Goal: Information Seeking & Learning: Understand process/instructions

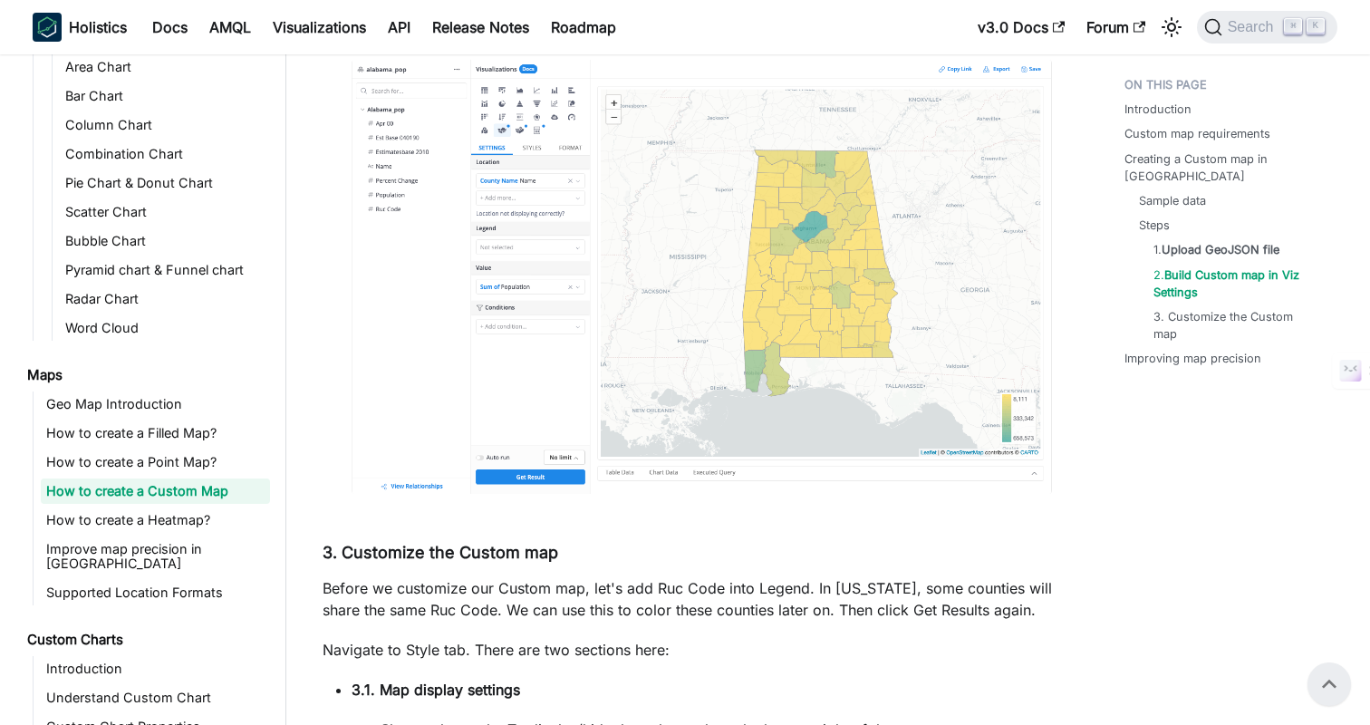
scroll to position [4370, 0]
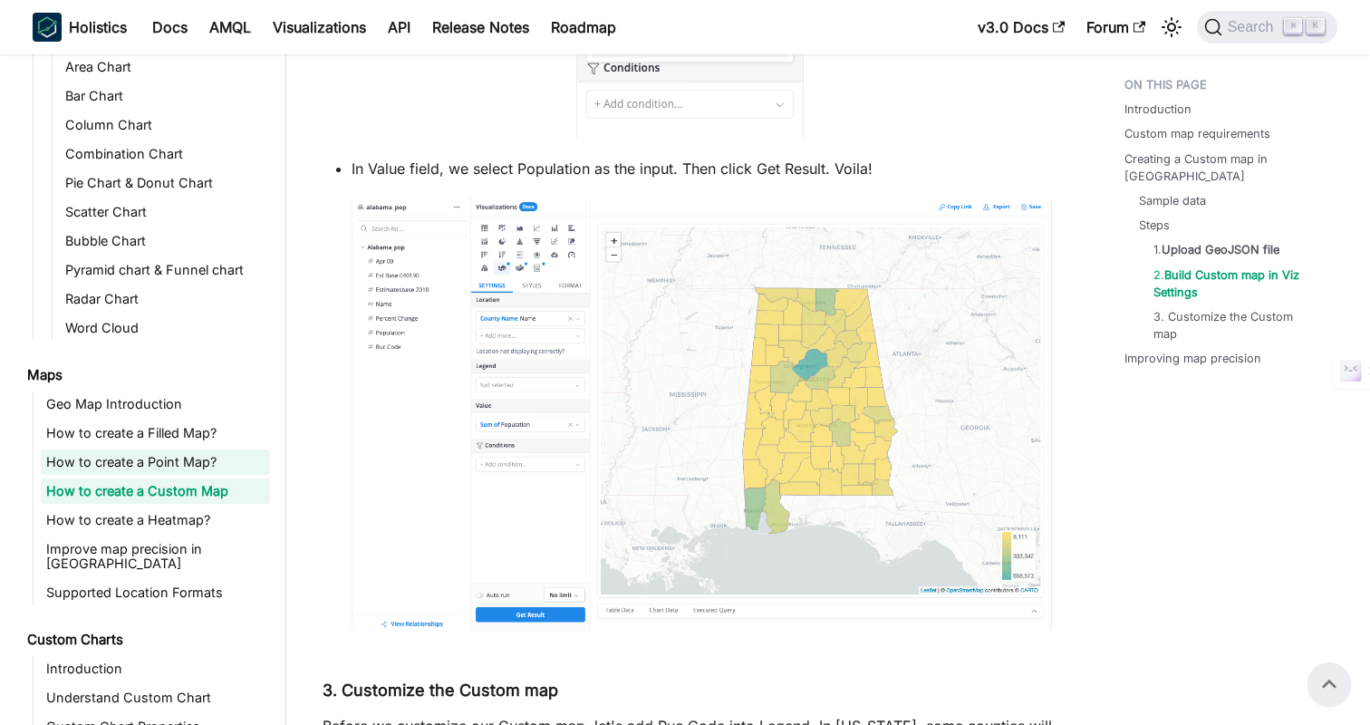
click at [131, 456] on link "How to create a Point Map?" at bounding box center [155, 461] width 229 height 25
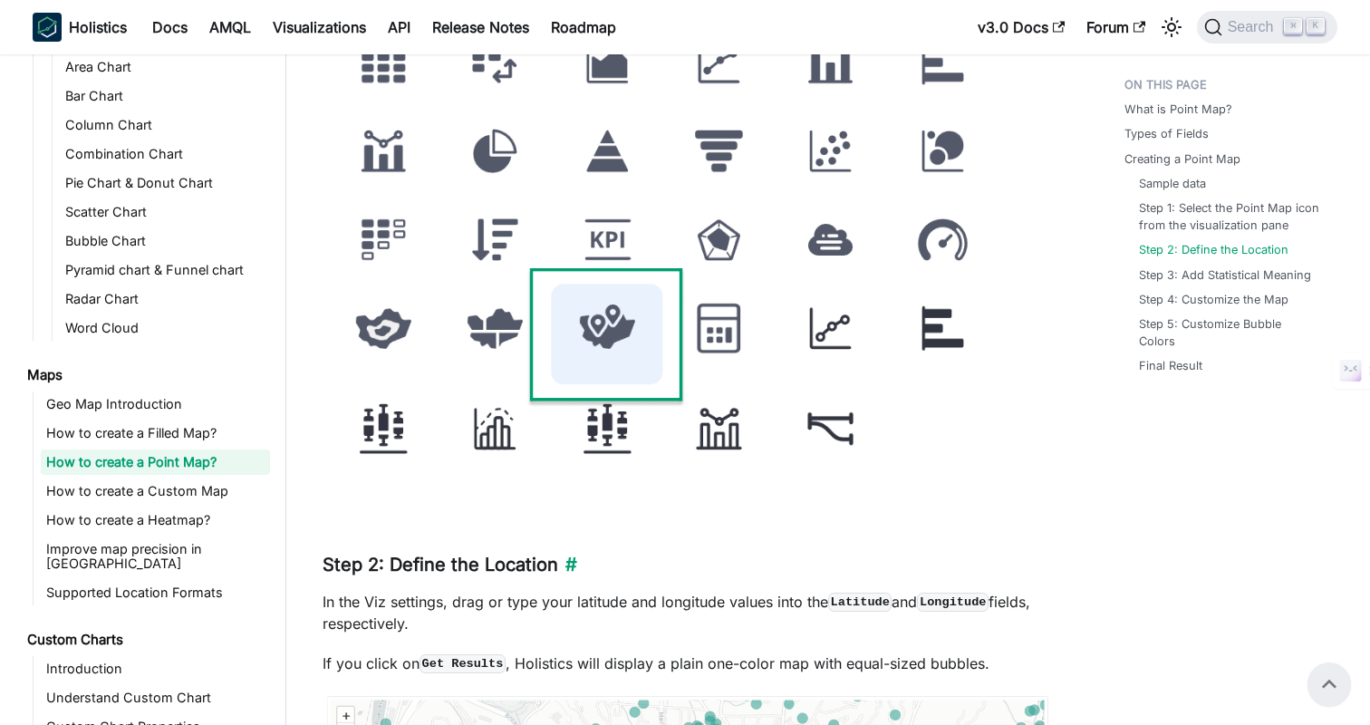
scroll to position [1986, 0]
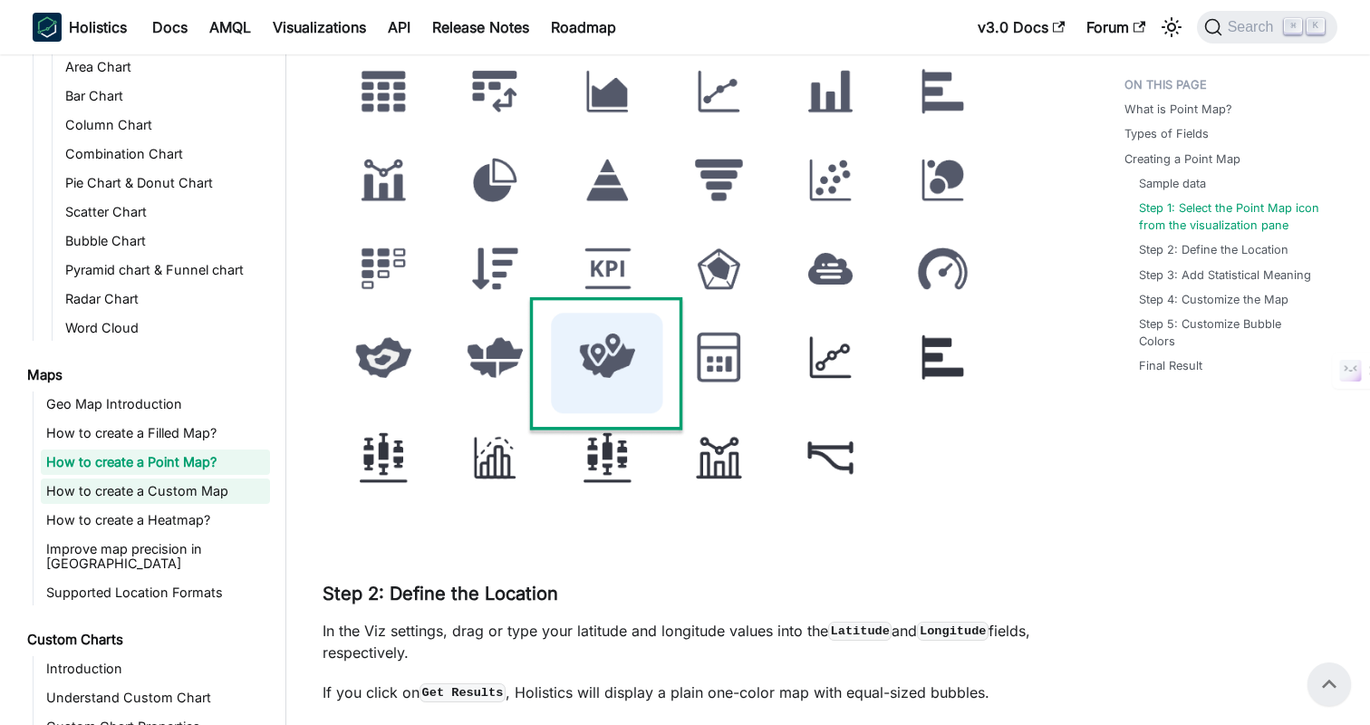
click at [138, 492] on link "How to create a Custom Map" at bounding box center [155, 490] width 229 height 25
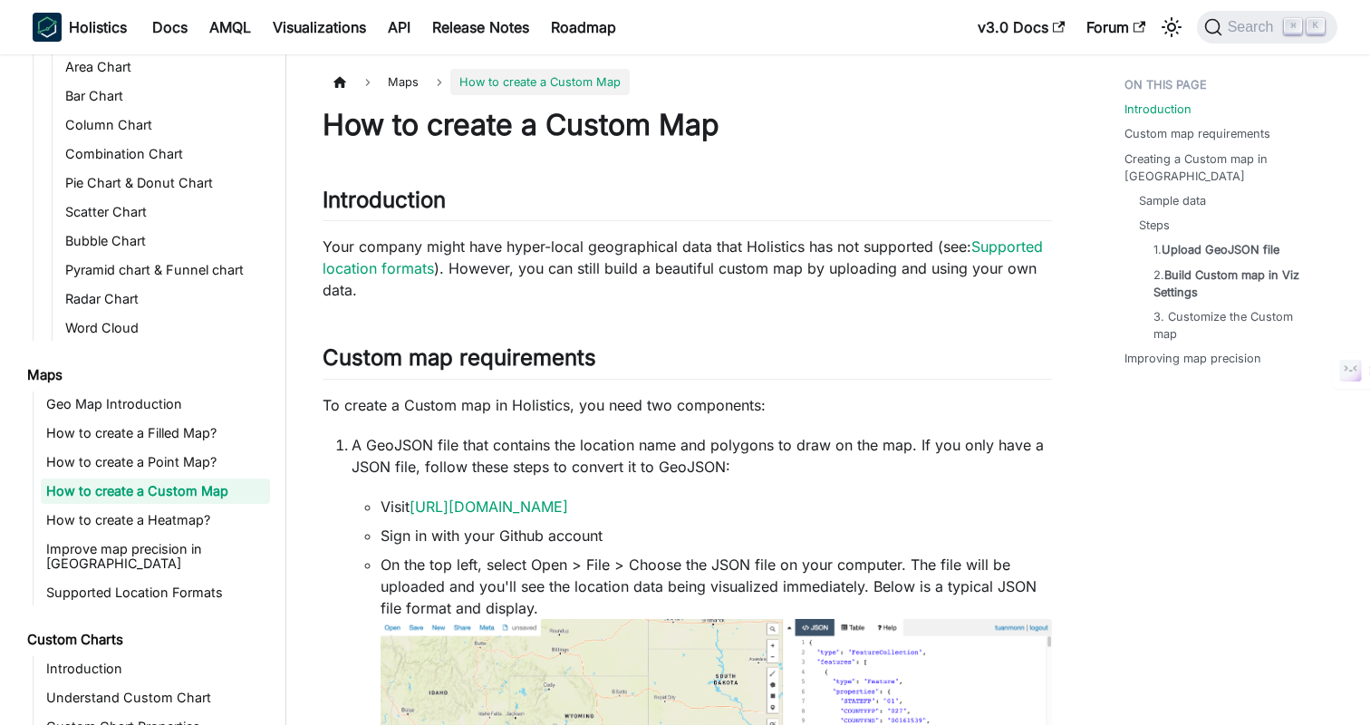
click at [768, 447] on p "A GeoJSON file that contains the location name and polygons to draw on the map.…" at bounding box center [702, 455] width 700 height 43
click at [815, 441] on p "A GeoJSON file that contains the location name and polygons to draw on the map.…" at bounding box center [702, 455] width 700 height 43
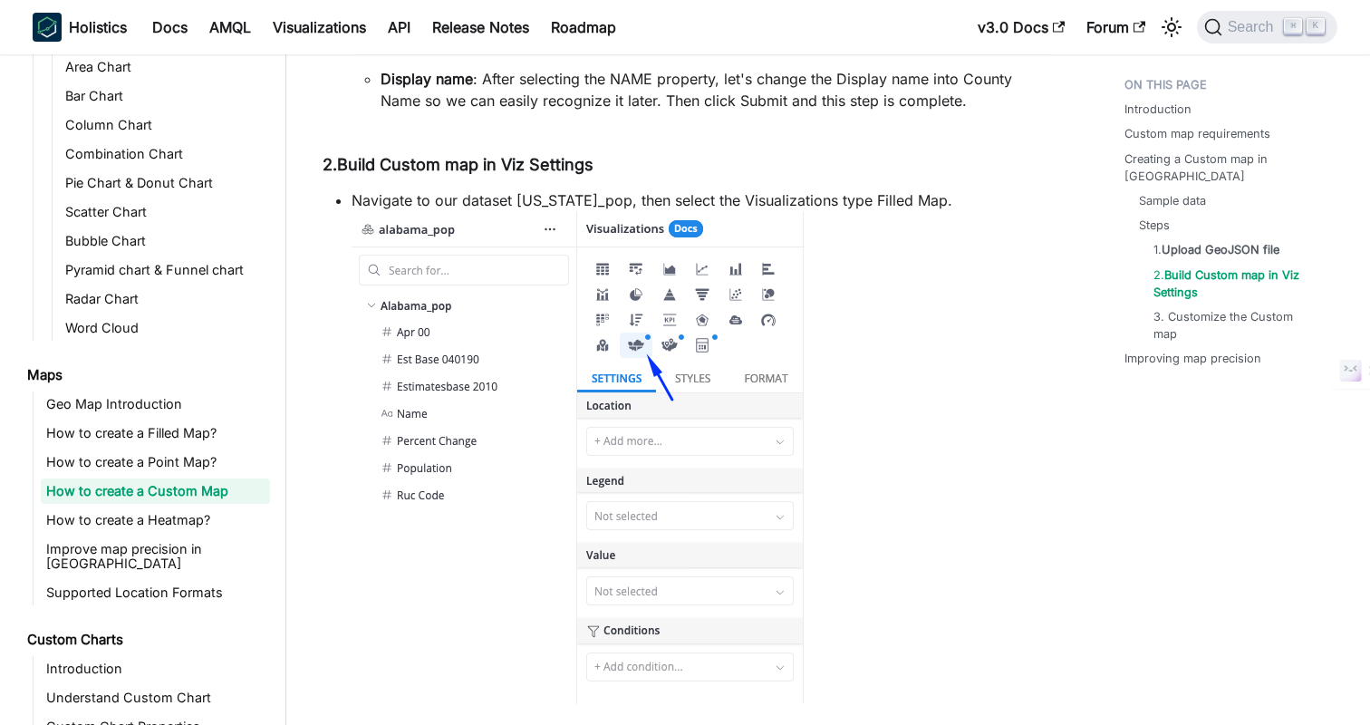
scroll to position [3089, 0]
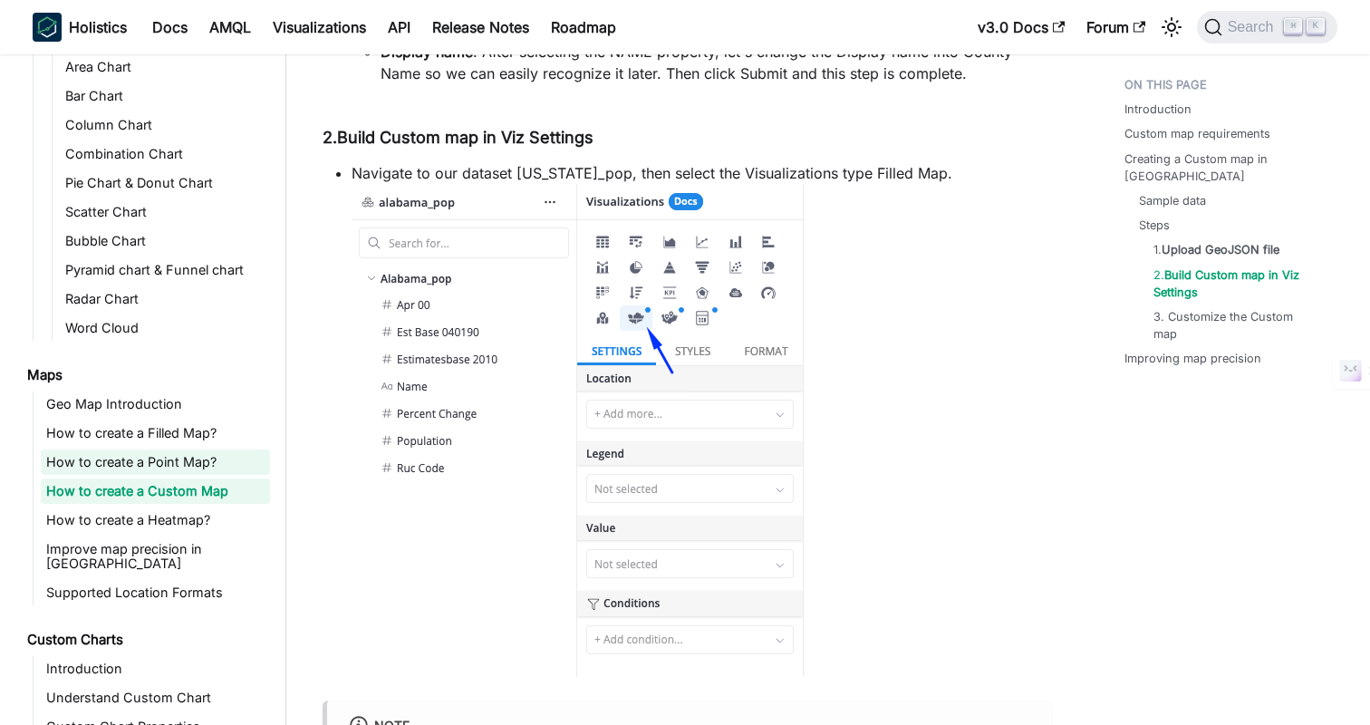
click at [140, 461] on link "How to create a Point Map?" at bounding box center [155, 461] width 229 height 25
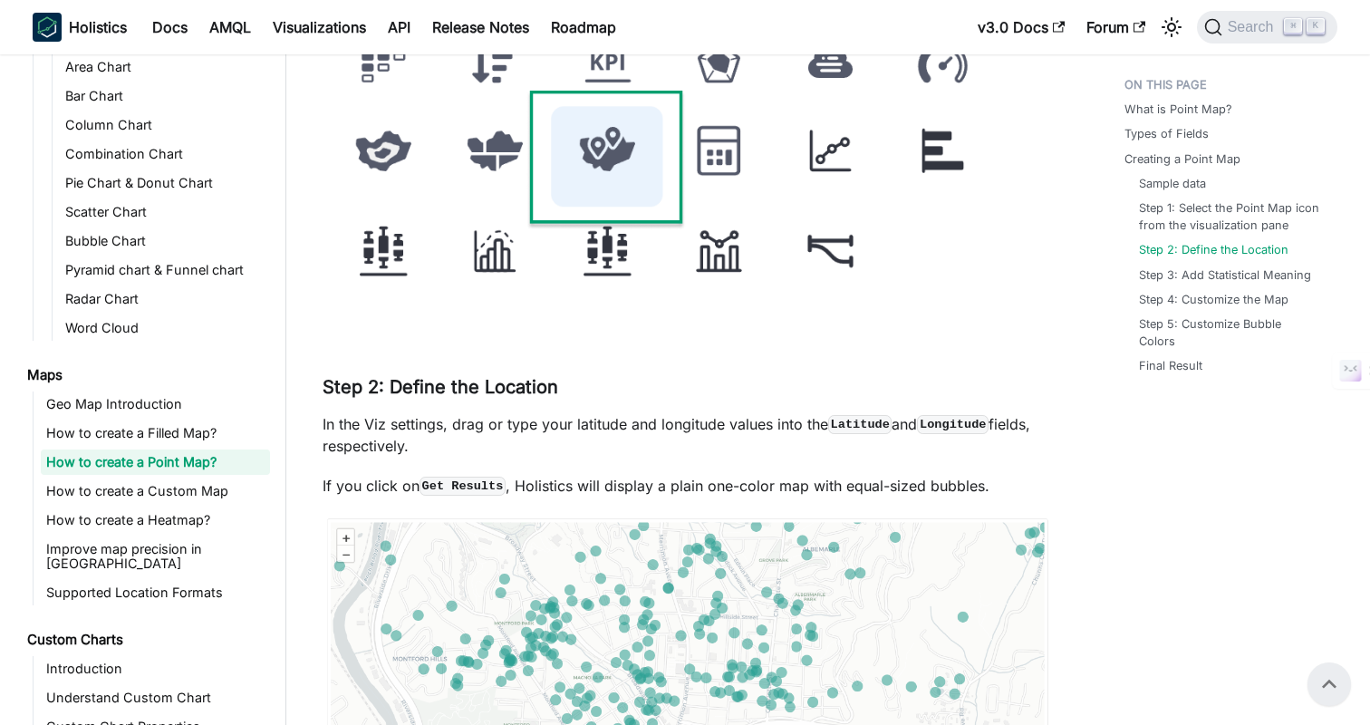
scroll to position [2178, 0]
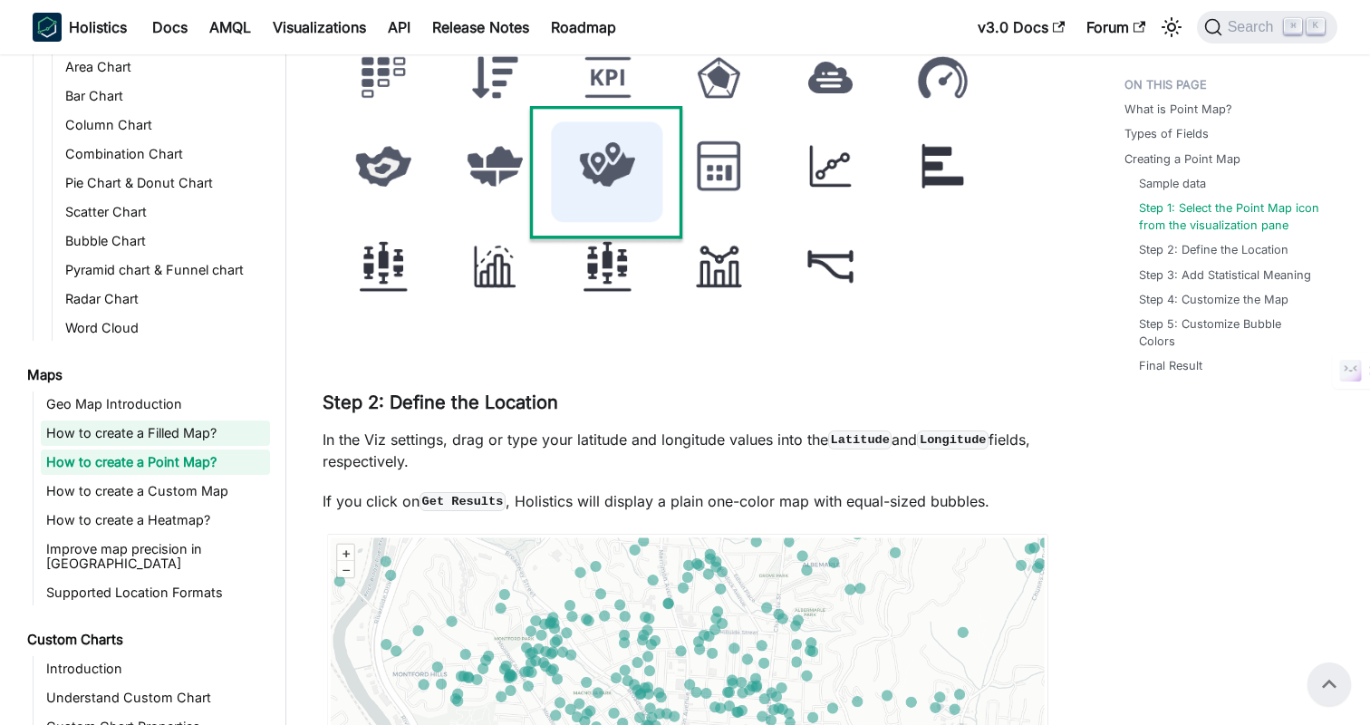
click at [124, 441] on link "How to create a Filled Map?" at bounding box center [155, 432] width 229 height 25
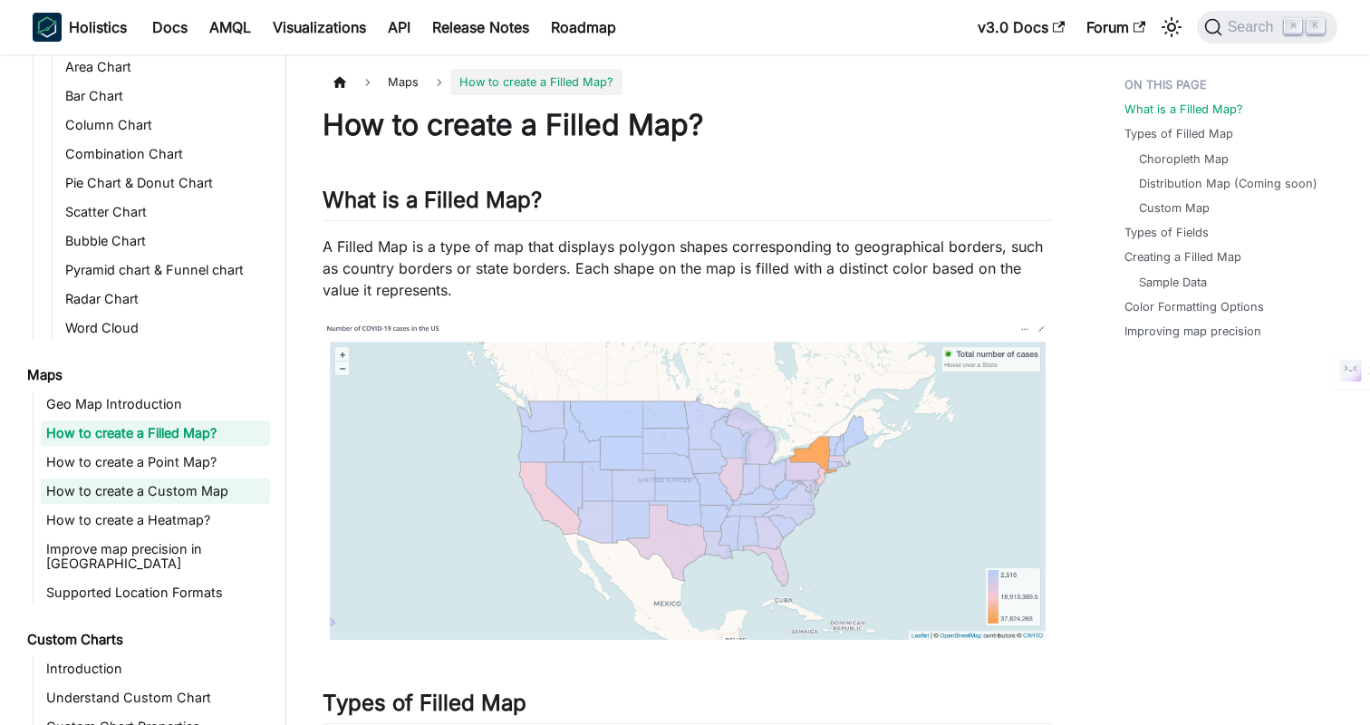
click at [149, 499] on link "How to create a Custom Map" at bounding box center [155, 490] width 229 height 25
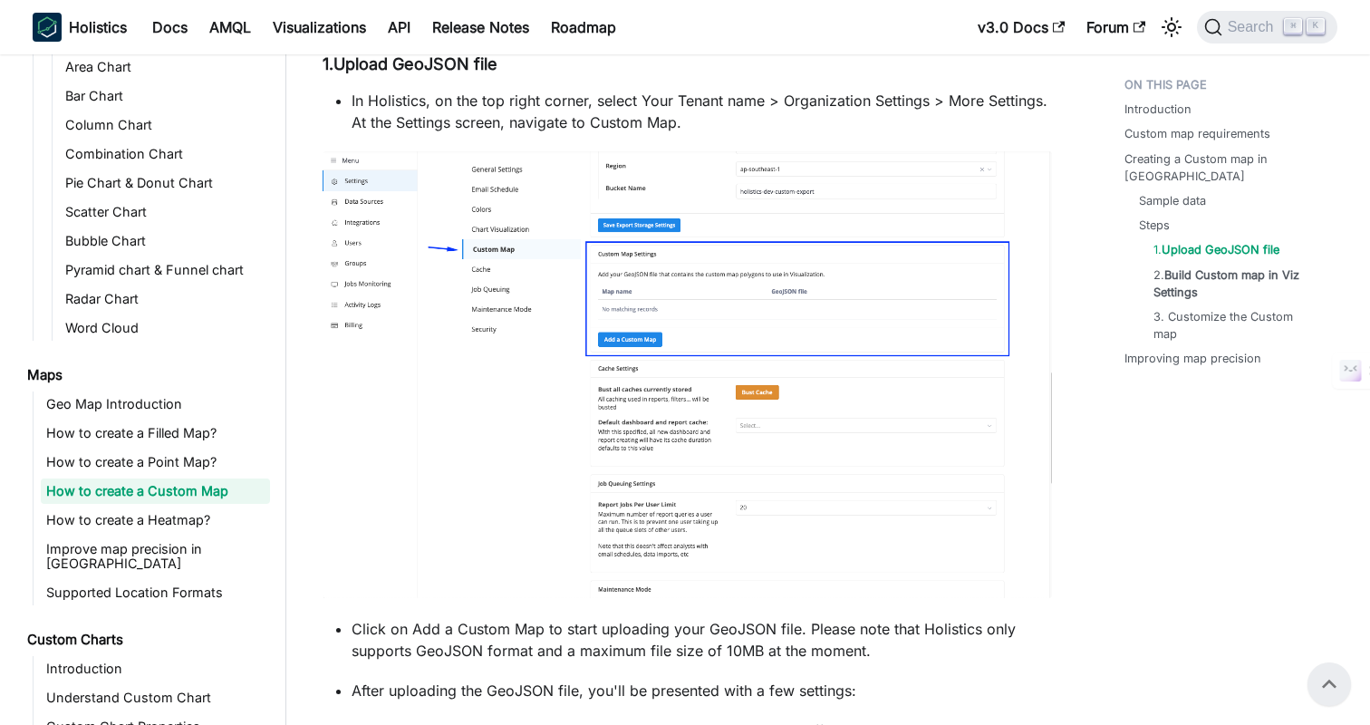
scroll to position [1132, 0]
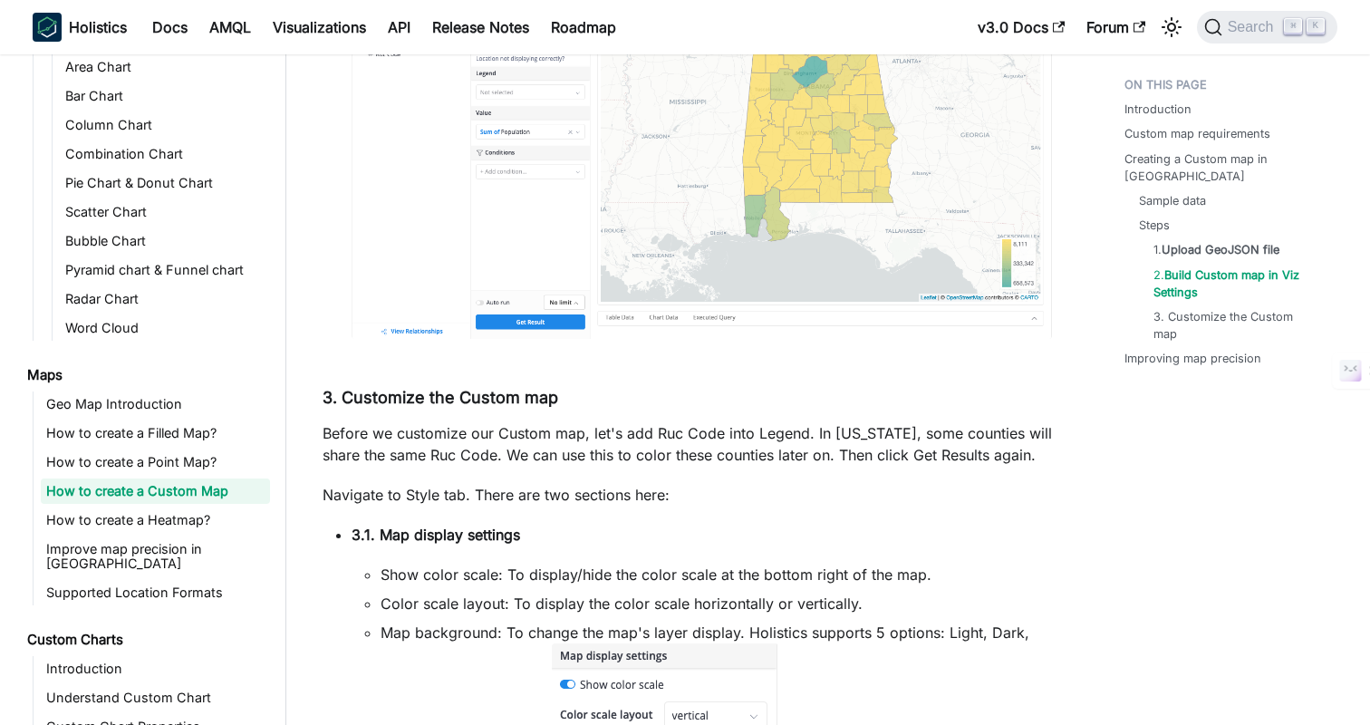
scroll to position [4701, 0]
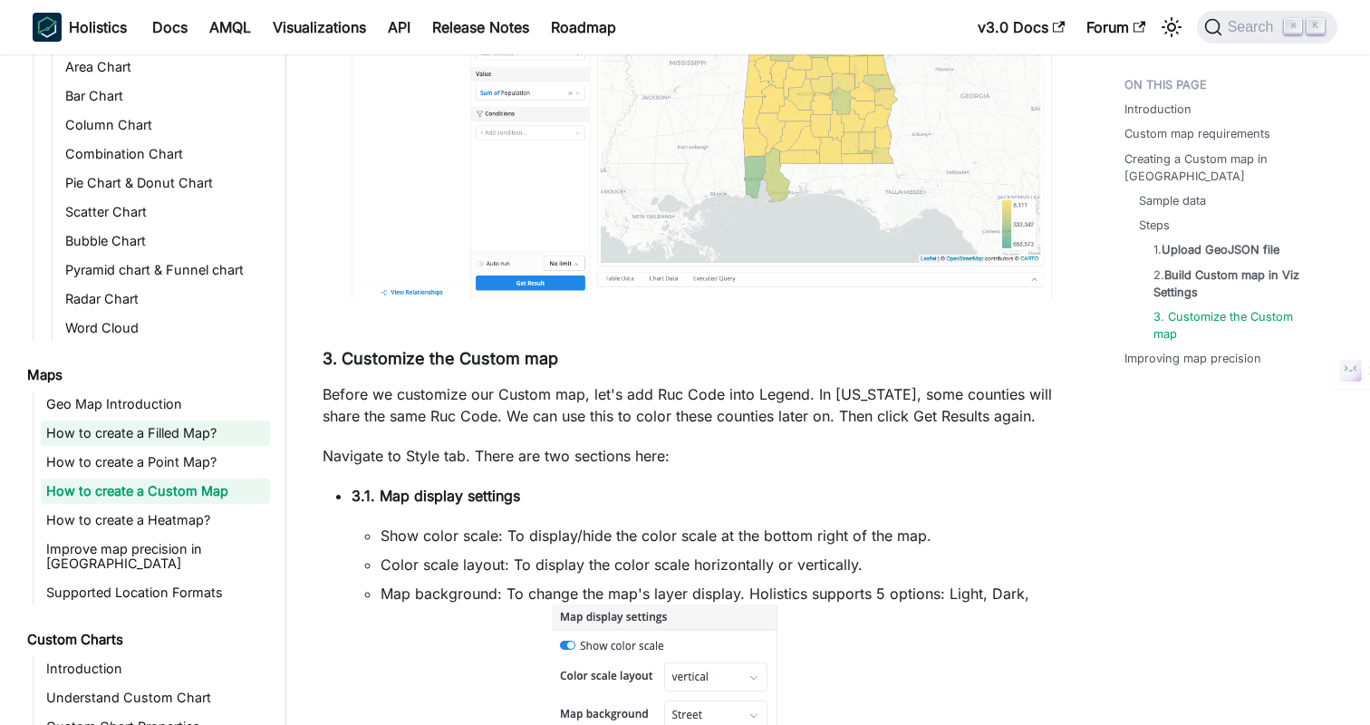
click at [156, 434] on link "How to create a Filled Map?" at bounding box center [155, 432] width 229 height 25
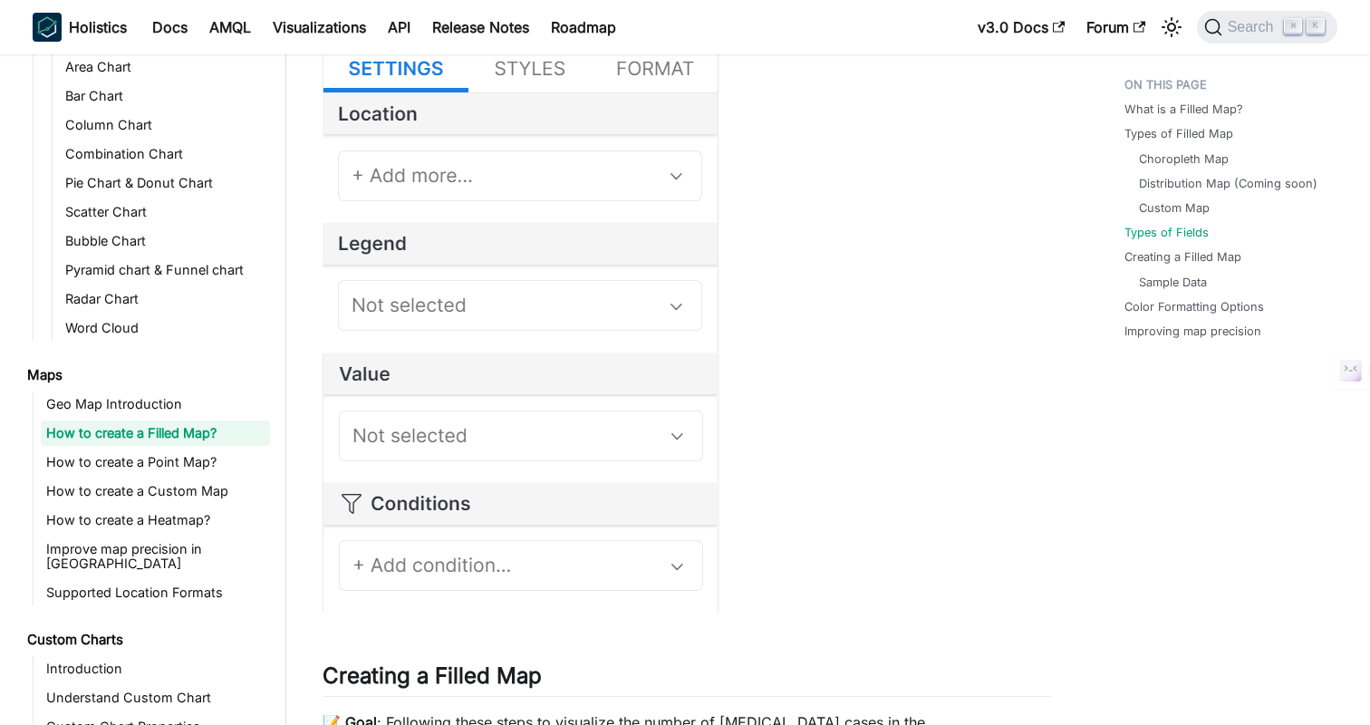
scroll to position [1414, 0]
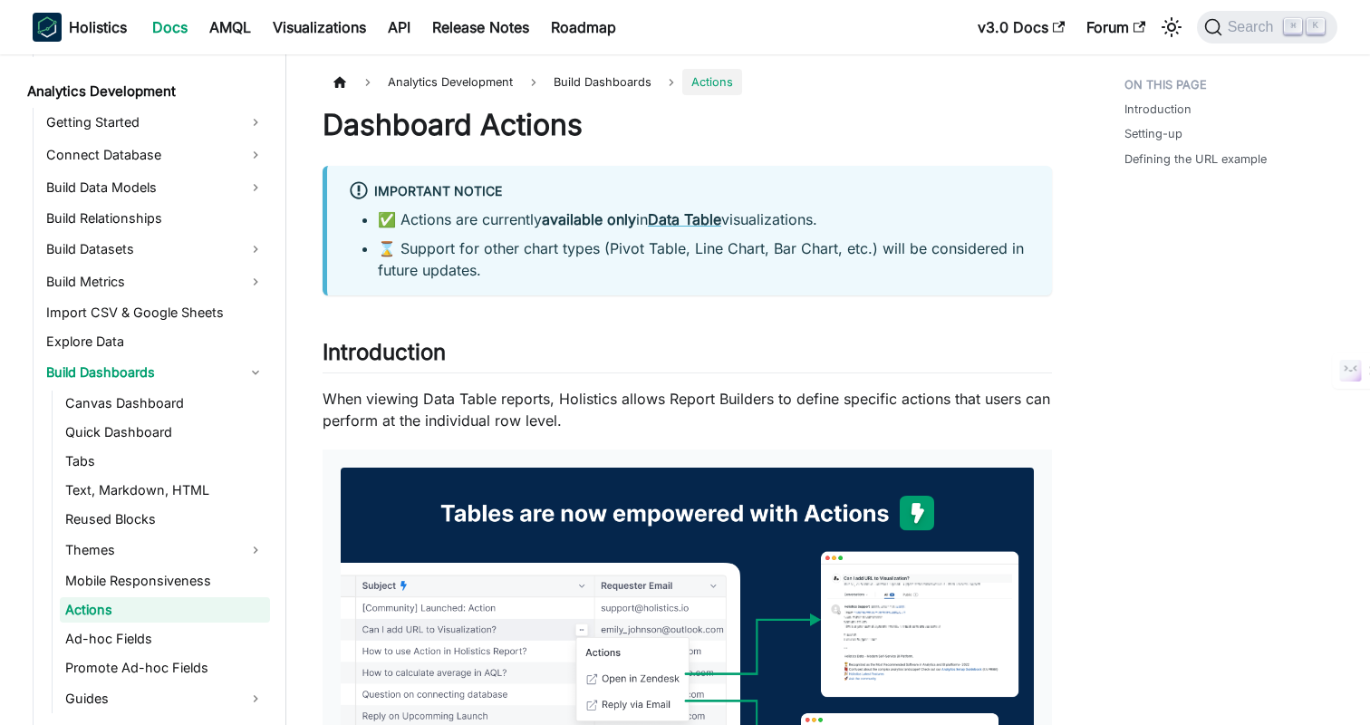
scroll to position [290, 0]
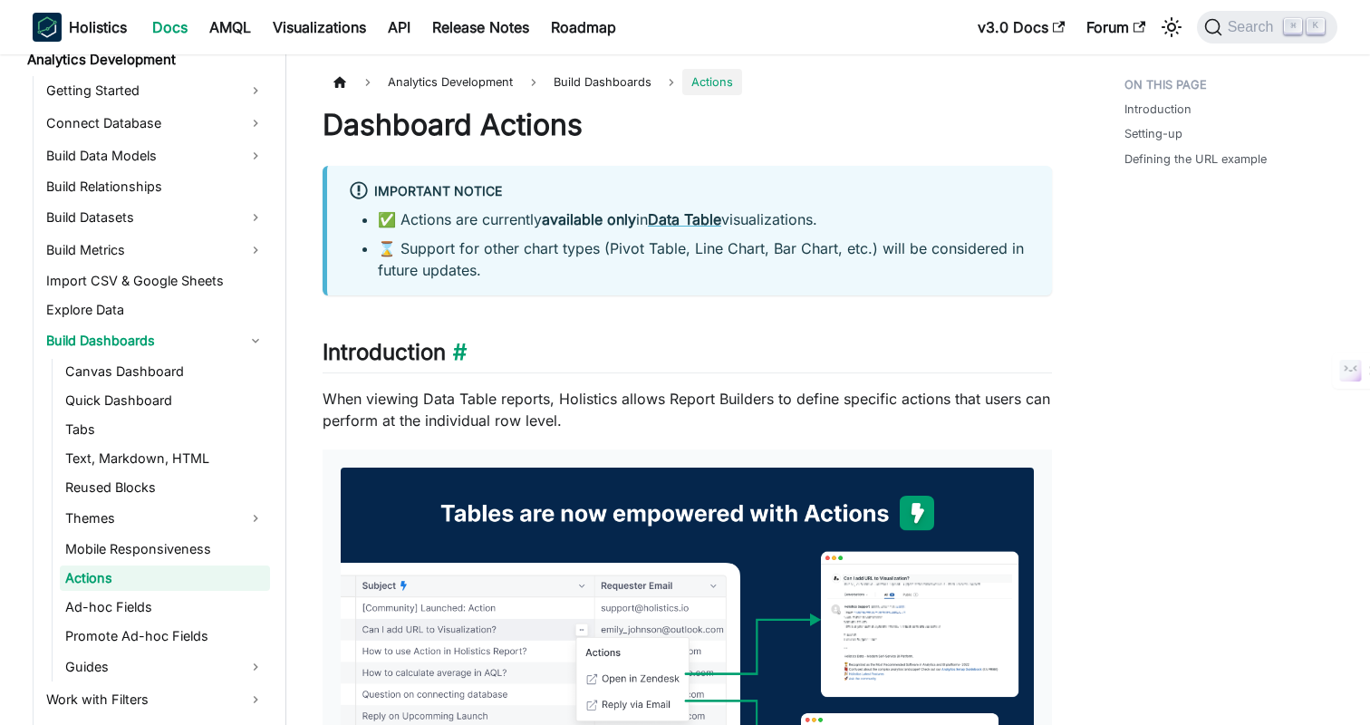
click at [853, 348] on h2 "Introduction ​" at bounding box center [687, 356] width 729 height 34
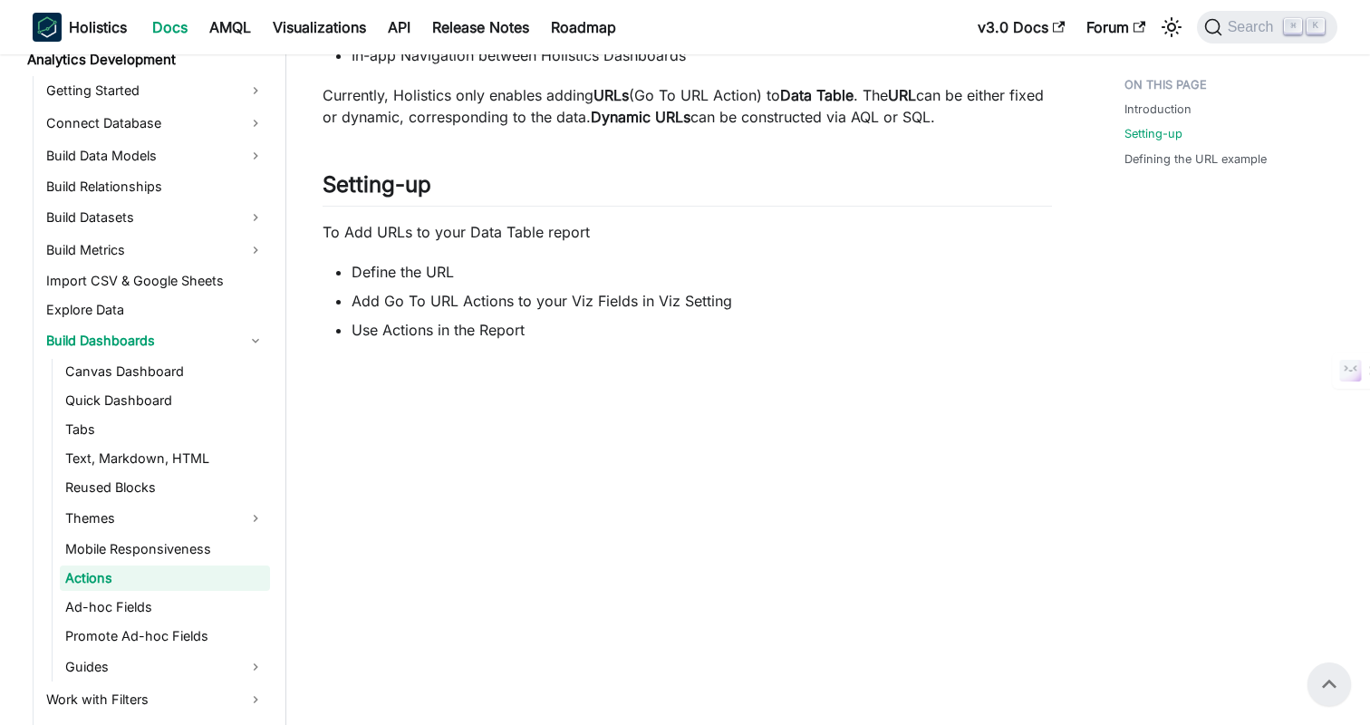
scroll to position [942, 0]
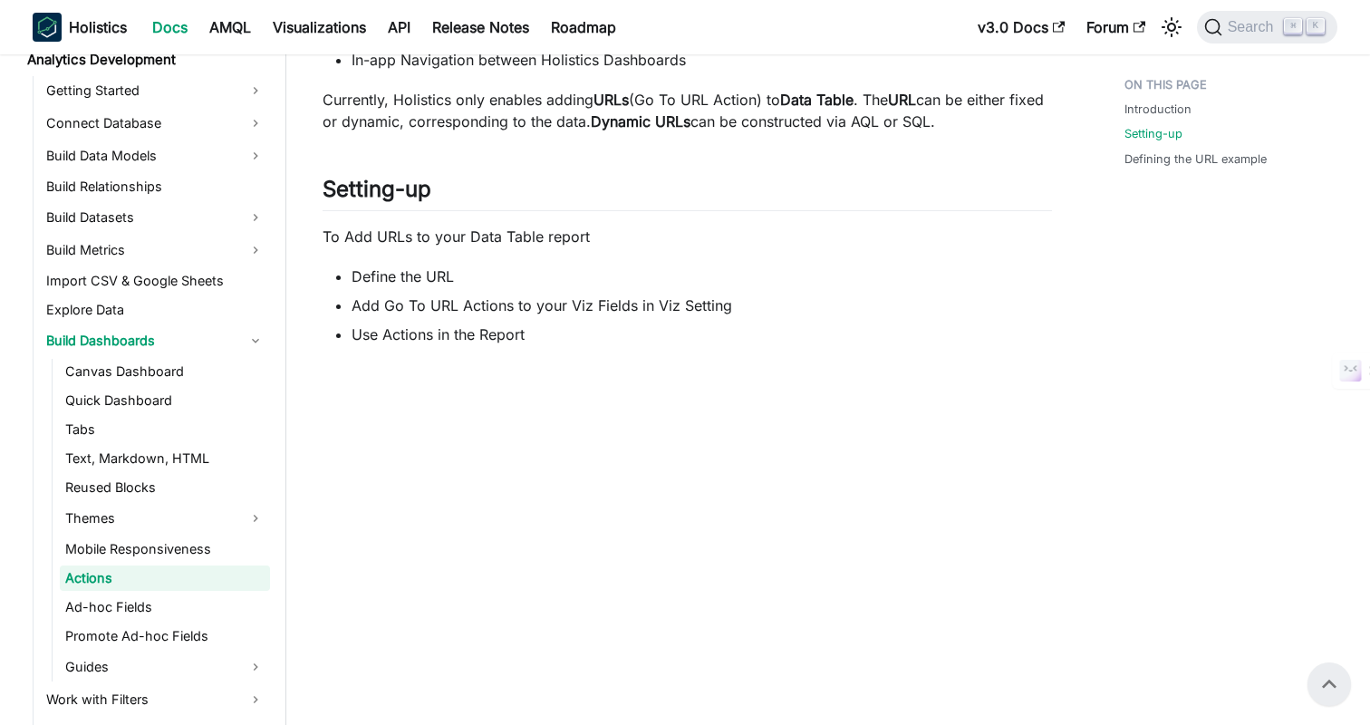
click at [801, 293] on ul "Define the URL Add Go To URL Actions to your Viz Fields in Viz Setting Use Acti…" at bounding box center [687, 306] width 729 height 80
click at [906, 263] on div "Dashboard Actions Important Notice ✅ Actions are currently available only in Da…" at bounding box center [687, 441] width 729 height 2553
click at [763, 271] on li "Define the URL" at bounding box center [702, 277] width 700 height 22
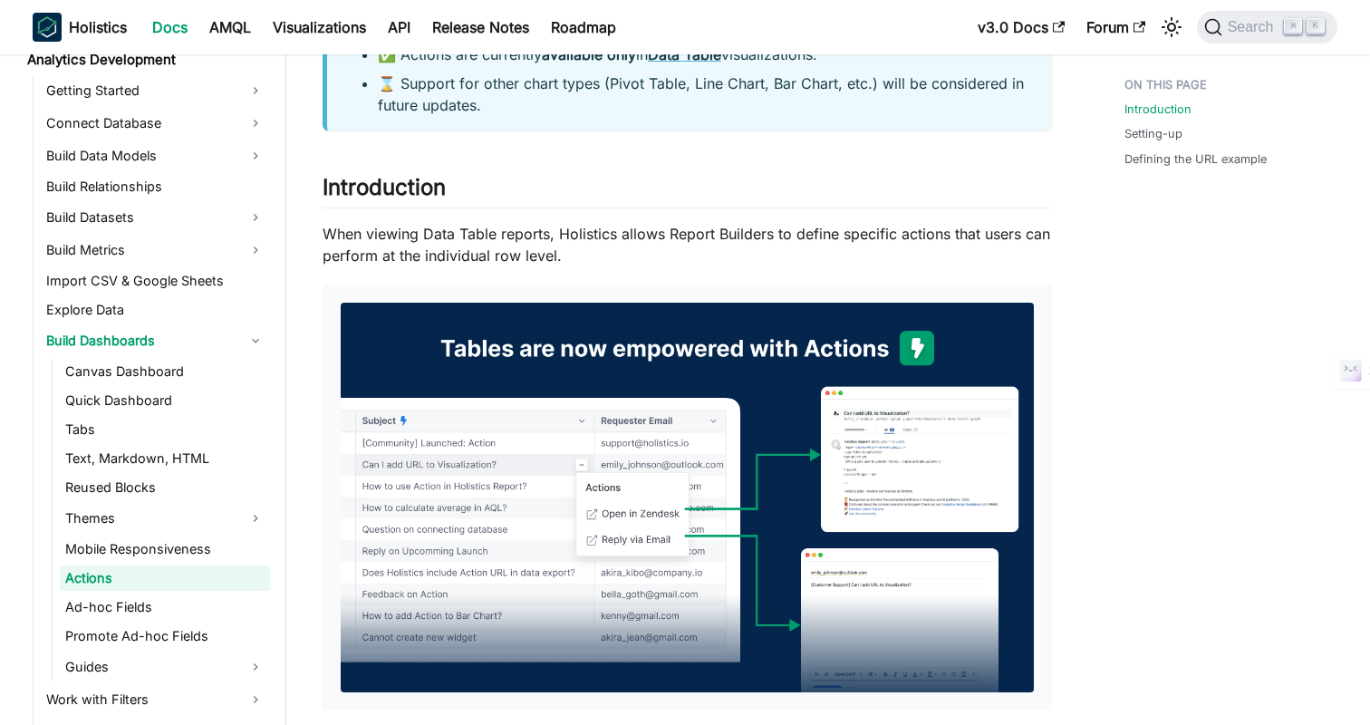
scroll to position [141, 0]
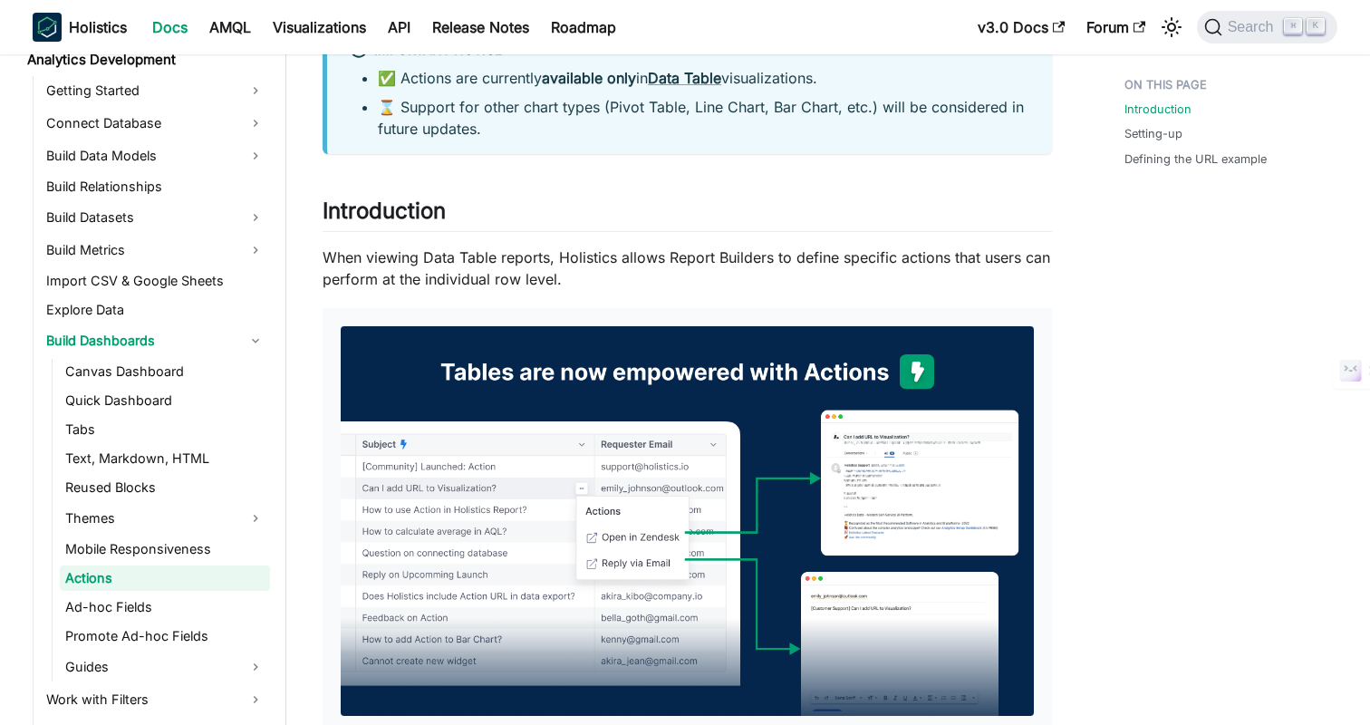
click at [779, 282] on p "When viewing Data Table reports, Holistics allows Report Builders to define spe…" at bounding box center [687, 267] width 729 height 43
